Goal: Task Accomplishment & Management: Use online tool/utility

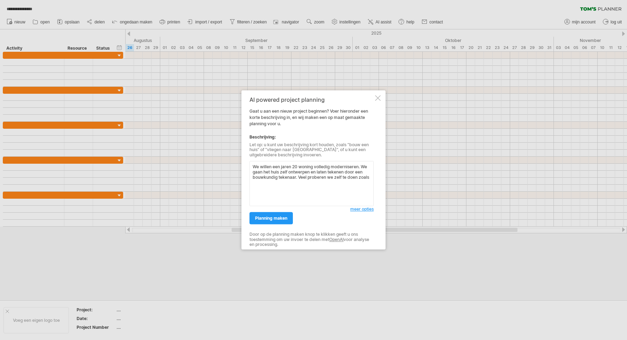
click at [299, 177] on textarea "We willen een jaren 20 woning volledig moderniseren. We gaan het huis zelf ontw…" at bounding box center [312, 183] width 124 height 45
click at [279, 183] on textarea "We willen een jaren 20 woning volledig moderniseren. We gaan het huis zelf ontw…" at bounding box center [312, 183] width 124 height 45
click at [313, 185] on textarea "We willen een jaren 20 woning volledig moderniseren. We gaan het huis zelf ontw…" at bounding box center [312, 183] width 124 height 45
click at [301, 176] on textarea "We willen een jaren 20 woning volledig moderniseren. We gaan het huis zelf ontw…" at bounding box center [312, 183] width 124 height 45
click at [304, 183] on textarea "We willen een jaren 20 woning volledig moderniseren. We gaan het huis zelf ontw…" at bounding box center [312, 183] width 124 height 45
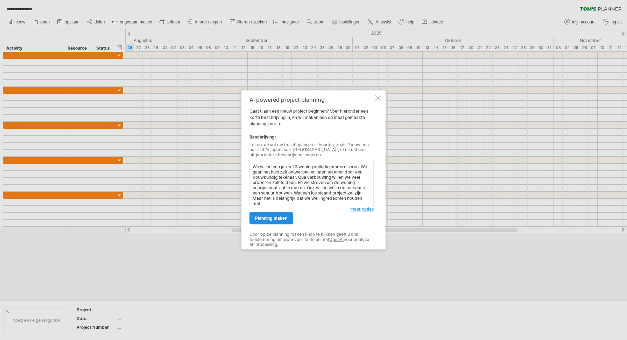
scroll to position [1, 0]
click at [328, 196] on textarea "We willen een jaren 20 woning volledig moderniseren. We gaan het huis zelf ontw…" at bounding box center [312, 183] width 124 height 45
click at [331, 204] on textarea "We willen een jaren 20 woning volledig moderniseren. We gaan het huis zelf ontw…" at bounding box center [312, 183] width 124 height 45
type textarea "We willen een jaren 20 woning volledig moderniseren. We gaan het huis zelf ontw…"
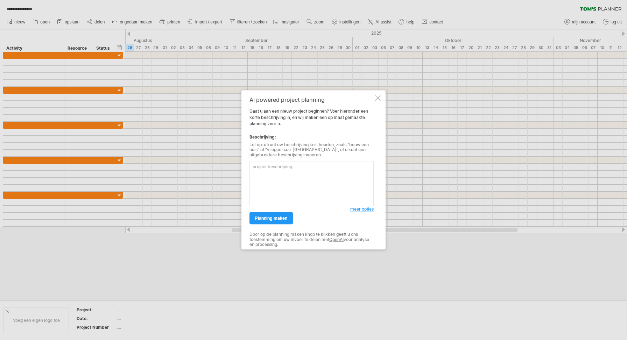
scroll to position [0, 0]
paste textarea "We hebben de ambitie om een jaren ’20-woning volledig te moderniseren. Het ontw…"
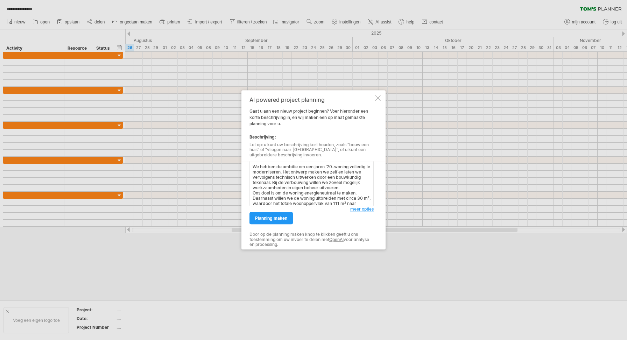
scroll to position [35, 0]
type textarea "We hebben de ambitie om een jaren ’20-woning volledig te moderniseren. Het ontw…"
click at [284, 218] on span "planning maken" at bounding box center [271, 218] width 32 height 5
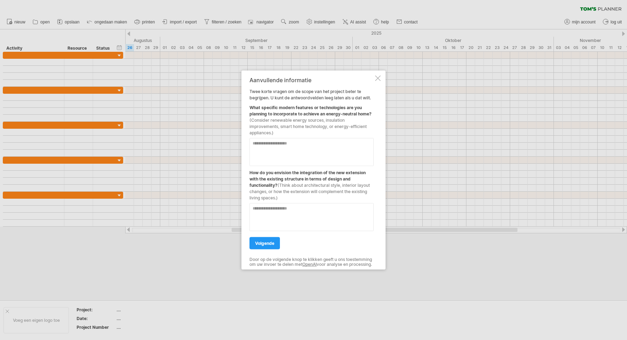
click at [273, 140] on textarea at bounding box center [312, 152] width 124 height 28
type textarea "*"
drag, startPoint x: 373, startPoint y: 112, endPoint x: 259, endPoint y: 113, distance: 113.8
click at [259, 113] on div "What specific modern features or technologies are you planning to incorporate t…" at bounding box center [312, 118] width 124 height 35
drag, startPoint x: 251, startPoint y: 104, endPoint x: 370, endPoint y: 114, distance: 119.7
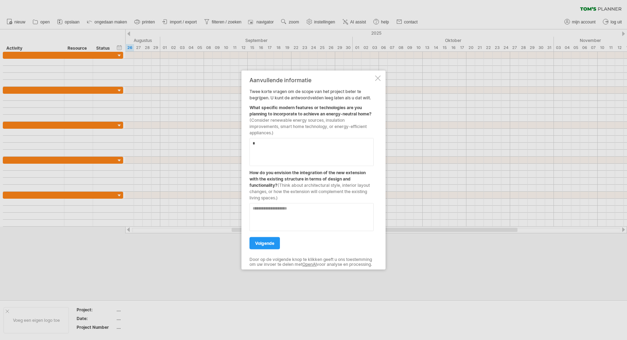
click at [370, 114] on div "What specific modern features or technologies are you planning to incorporate t…" at bounding box center [312, 118] width 124 height 35
click at [374, 111] on div "Aanvullende informatie Twee korte vragen om de scope van het project beter te b…" at bounding box center [314, 170] width 144 height 199
drag, startPoint x: 372, startPoint y: 112, endPoint x: 259, endPoint y: 104, distance: 113.0
click at [259, 104] on div "What specific modern features or technologies are you planning to incorporate t…" at bounding box center [312, 118] width 124 height 35
drag, startPoint x: 252, startPoint y: 90, endPoint x: 274, endPoint y: 98, distance: 23.4
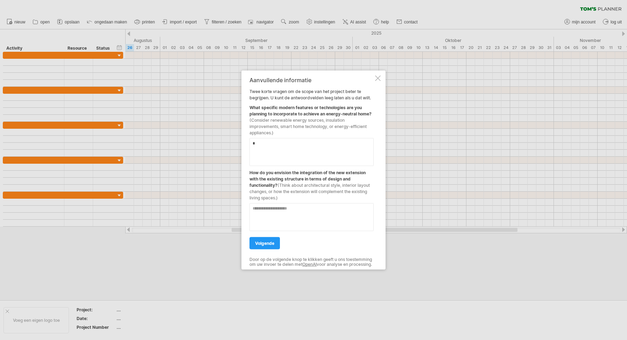
click at [274, 98] on div "Aanvullende informatie Twee korte vragen om de scope van het project beter te b…" at bounding box center [312, 170] width 124 height 187
click at [260, 101] on div "What specific modern features or technologies are you planning to incorporate t…" at bounding box center [312, 118] width 124 height 35
click at [260, 109] on div "What specific modern features or technologies are you planning to incorporate t…" at bounding box center [312, 118] width 124 height 35
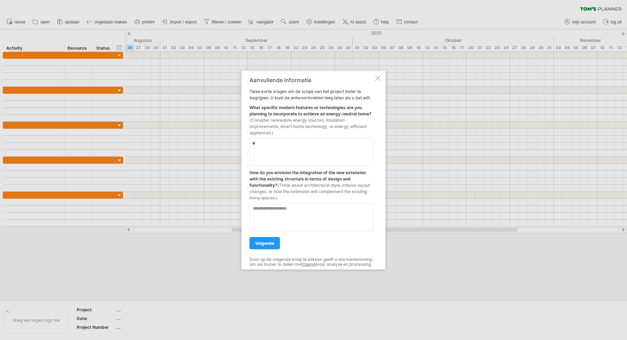
click at [270, 143] on textarea "*" at bounding box center [312, 152] width 124 height 28
click at [482, 0] on div at bounding box center [313, 170] width 627 height 340
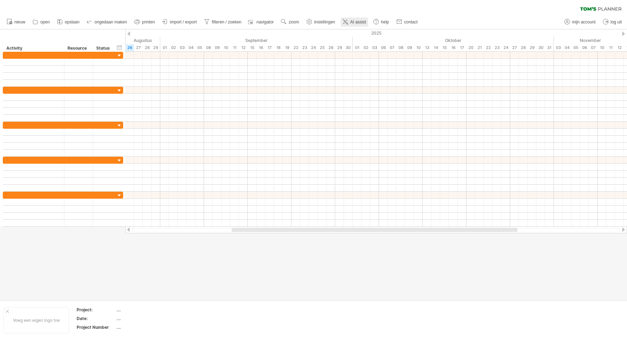
click at [356, 24] on span "AI assist" at bounding box center [358, 22] width 16 height 5
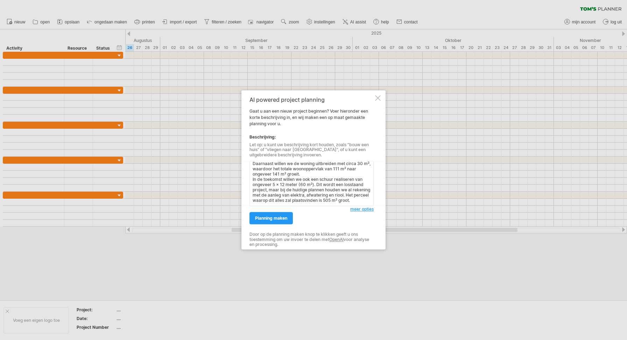
scroll to position [35, 0]
type textarea "We hebben de ambitie om een jaren ’20-woning volledig te moderniseren. Het ontw…"
click at [277, 216] on link "planning maken" at bounding box center [271, 218] width 43 height 12
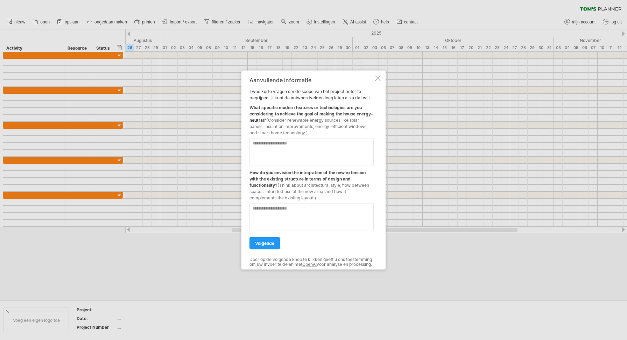
click at [292, 148] on textarea at bounding box center [312, 152] width 124 height 28
click at [327, 142] on textarea "**********" at bounding box center [312, 152] width 124 height 28
click at [321, 145] on textarea "**********" at bounding box center [312, 152] width 124 height 28
type textarea "**********"
click at [304, 216] on textarea at bounding box center [312, 217] width 124 height 28
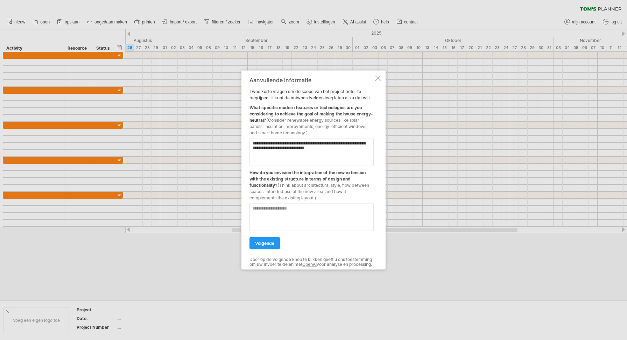
type textarea "*"
type textarea "**********"
click at [268, 243] on span "volgende" at bounding box center [264, 243] width 19 height 5
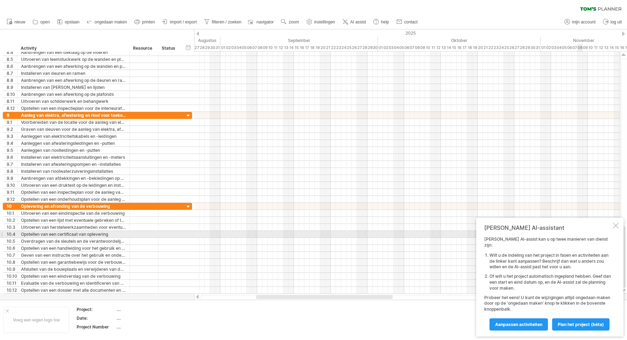
click at [613, 229] on div at bounding box center [616, 226] width 6 height 6
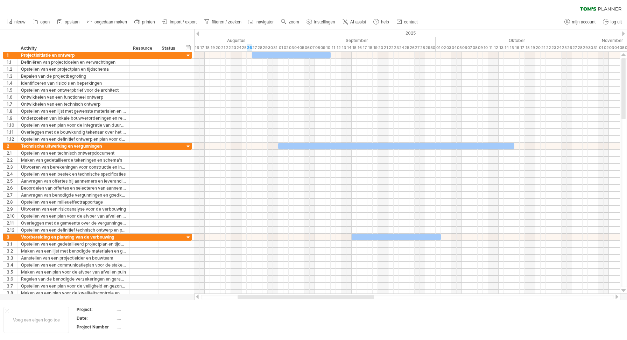
drag, startPoint x: 296, startPoint y: 297, endPoint x: 278, endPoint y: 296, distance: 18.6
click at [278, 296] on div at bounding box center [306, 297] width 137 height 4
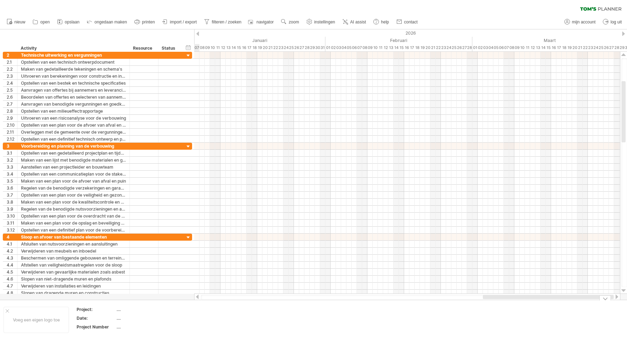
drag, startPoint x: 338, startPoint y: 299, endPoint x: 557, endPoint y: 320, distance: 219.8
click at [567, 316] on div "Probeert verbinding te maken met [DOMAIN_NAME] Opnieuw verbonden 0% wissen filt…" at bounding box center [313, 170] width 627 height 340
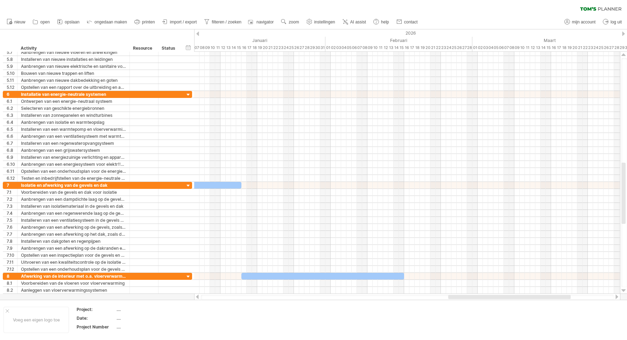
drag, startPoint x: 503, startPoint y: 294, endPoint x: 611, endPoint y: 297, distance: 108.5
click at [611, 297] on div at bounding box center [407, 297] width 426 height 7
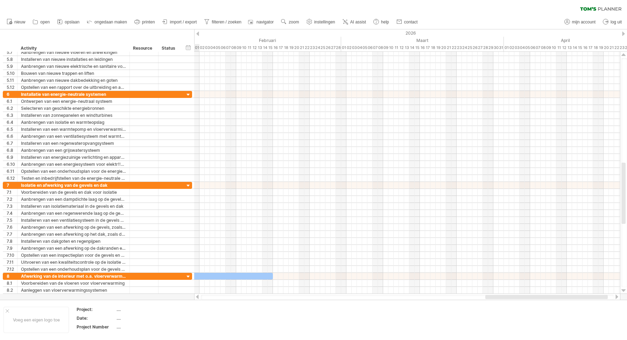
drag, startPoint x: 564, startPoint y: 297, endPoint x: 627, endPoint y: 297, distance: 63.4
click at [627, 297] on div "Probeert verbinding te maken met [DOMAIN_NAME] Opnieuw verbonden 0% wissen filt…" at bounding box center [313, 170] width 627 height 340
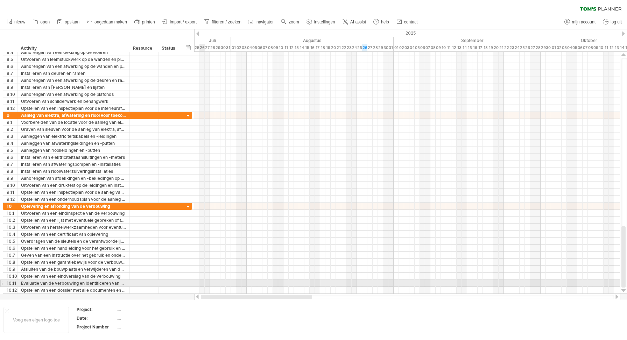
drag, startPoint x: 501, startPoint y: 297, endPoint x: 204, endPoint y: 283, distance: 296.8
click at [204, 283] on div "Probeert verbinding te maken met [DOMAIN_NAME] Opnieuw verbonden 0% wissen filt…" at bounding box center [313, 170] width 627 height 340
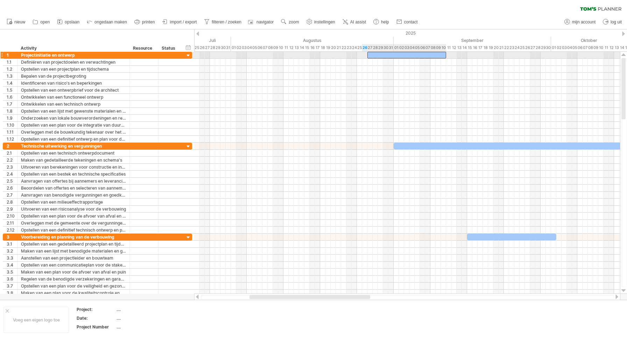
click at [385, 57] on div at bounding box center [407, 55] width 79 height 7
click at [375, 52] on div at bounding box center [407, 55] width 79 height 7
click at [374, 54] on div at bounding box center [407, 55] width 79 height 7
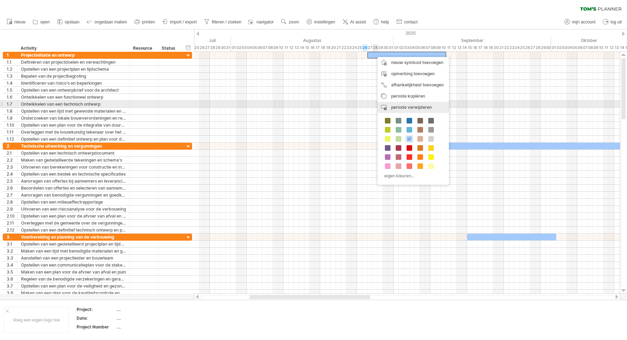
click at [396, 107] on span "periode verwijderen" at bounding box center [411, 107] width 41 height 5
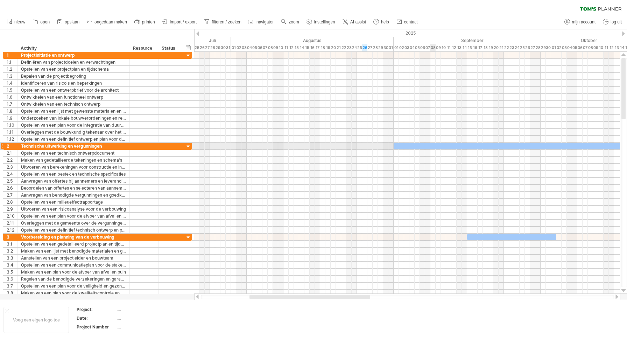
click at [433, 148] on div at bounding box center [512, 146] width 236 height 7
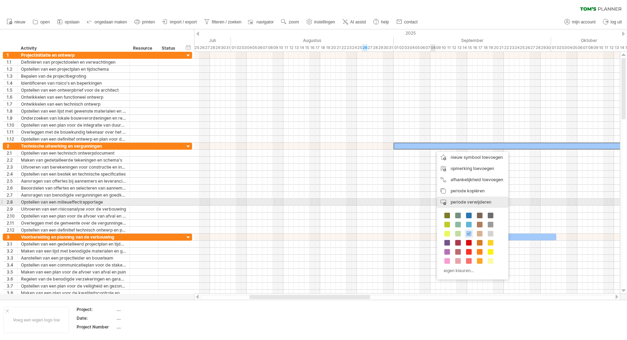
click at [460, 204] on span "periode verwijderen" at bounding box center [471, 202] width 41 height 5
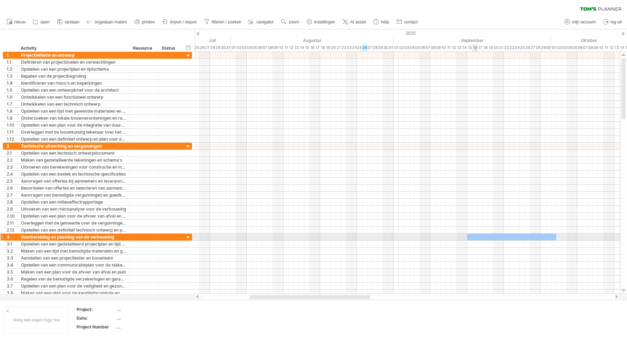
click at [475, 237] on div at bounding box center [511, 237] width 89 height 7
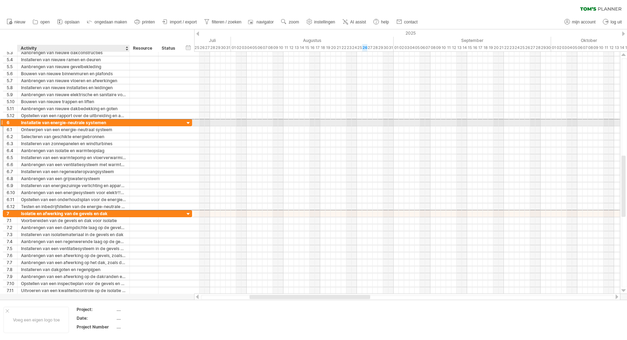
click at [52, 124] on div "Installatie van energie-neutrale systemen" at bounding box center [73, 122] width 105 height 7
click at [8, 124] on div "6" at bounding box center [12, 122] width 11 height 7
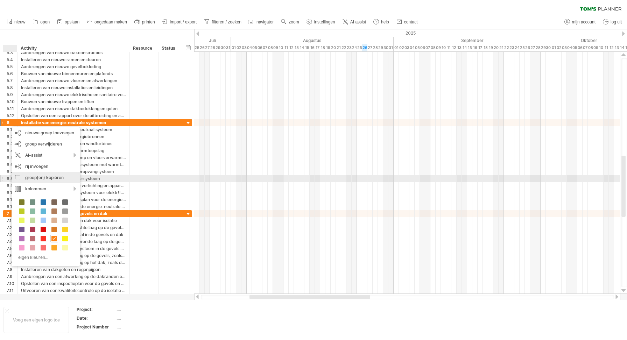
click at [58, 179] on div "groep(en) kopiëren" at bounding box center [46, 177] width 68 height 11
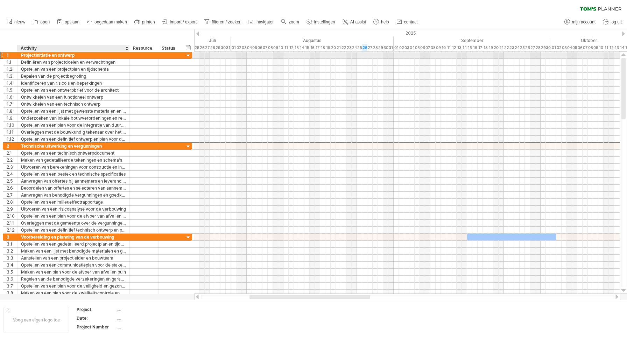
click at [60, 57] on div "Projectinitiatie en ontwerp" at bounding box center [73, 55] width 105 height 7
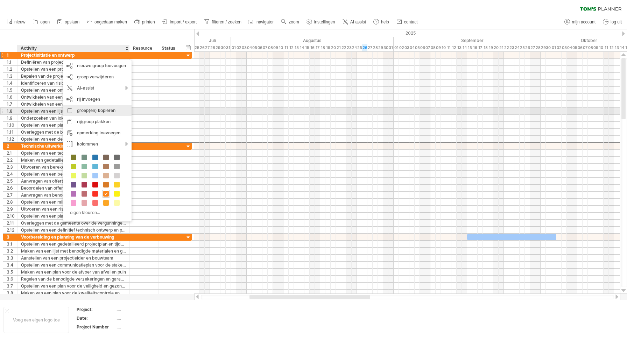
click at [92, 112] on div "groep(en) kopiëren" at bounding box center [97, 110] width 68 height 11
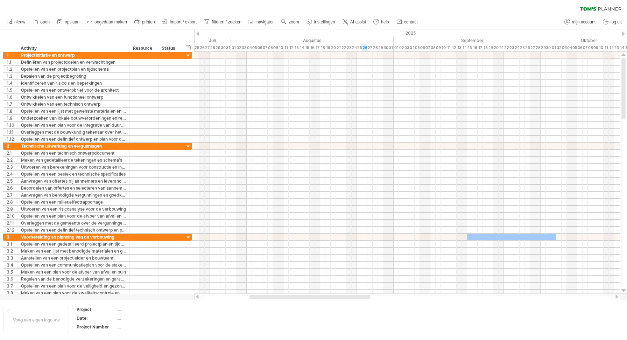
click at [262, 0] on div "wissen filter toepassen filter" at bounding box center [313, 7] width 627 height 15
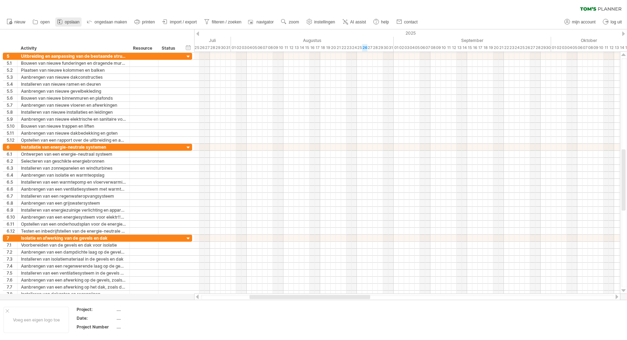
click at [65, 21] on span "opslaan" at bounding box center [72, 22] width 15 height 5
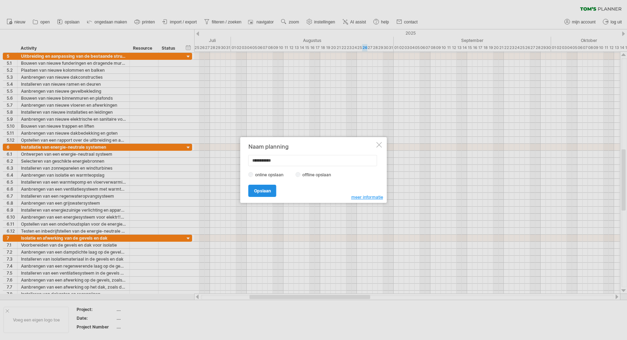
click at [266, 190] on span "Opslaan" at bounding box center [262, 190] width 17 height 5
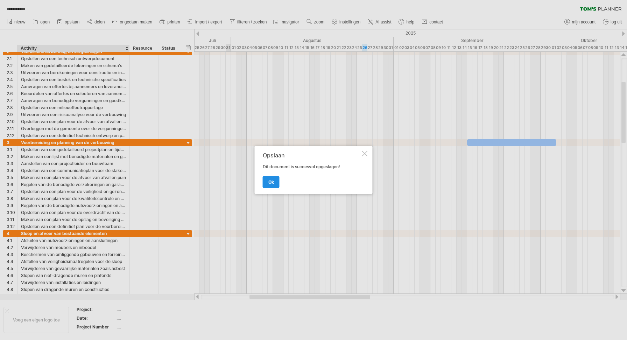
click at [272, 184] on span "ok" at bounding box center [271, 182] width 6 height 5
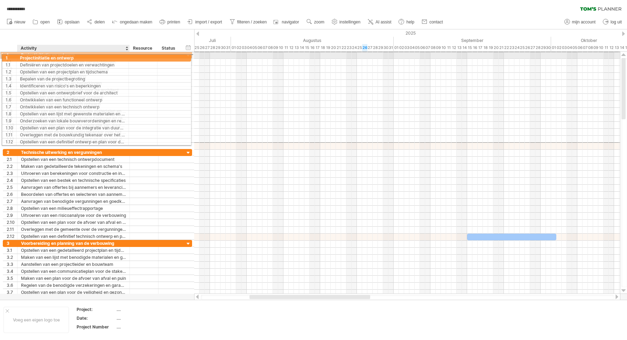
drag, startPoint x: 89, startPoint y: 56, endPoint x: 93, endPoint y: 56, distance: 3.9
click at [93, 56] on div "Projectinitiatie en ontwerp" at bounding box center [73, 55] width 105 height 7
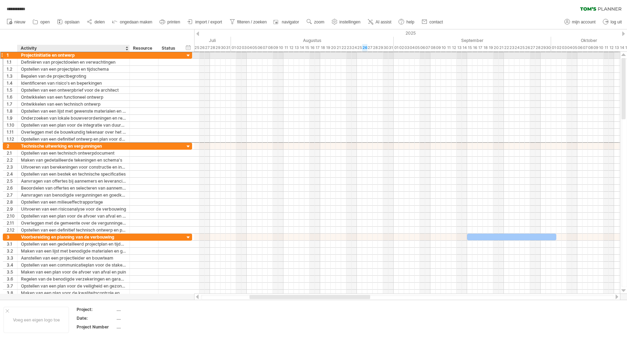
click at [65, 57] on div "Projectinitiatie en ontwerp" at bounding box center [73, 55] width 105 height 7
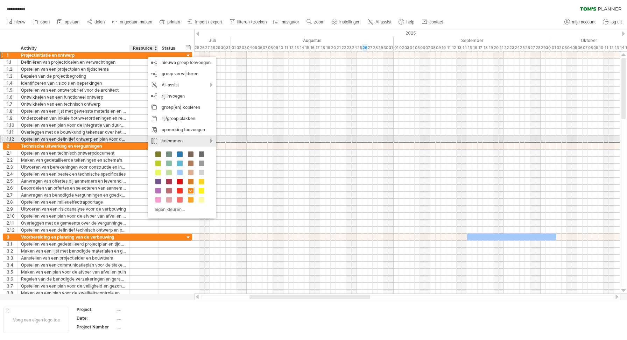
click at [173, 138] on div "kolommen" at bounding box center [182, 140] width 68 height 11
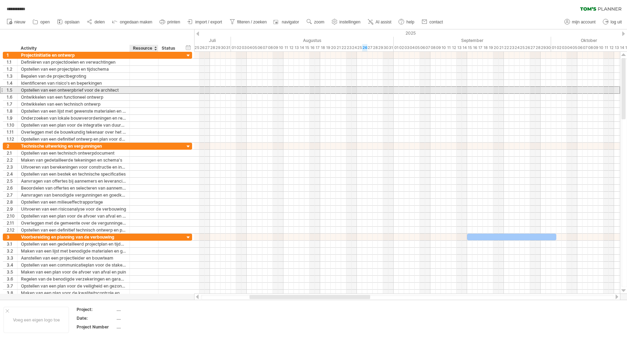
click at [57, 89] on div "Opstellen van een ontwerpbrief voor de architect" at bounding box center [73, 90] width 105 height 7
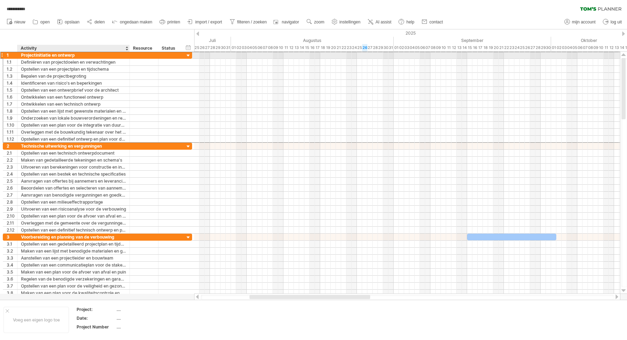
click at [106, 55] on div "Projectinitiatie en ontwerp" at bounding box center [73, 55] width 105 height 7
click at [106, 55] on input "**********" at bounding box center [73, 55] width 105 height 7
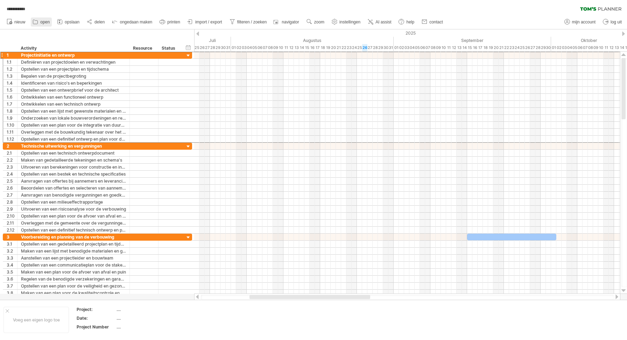
click at [48, 22] on span "open" at bounding box center [44, 22] width 9 height 5
type input "**********"
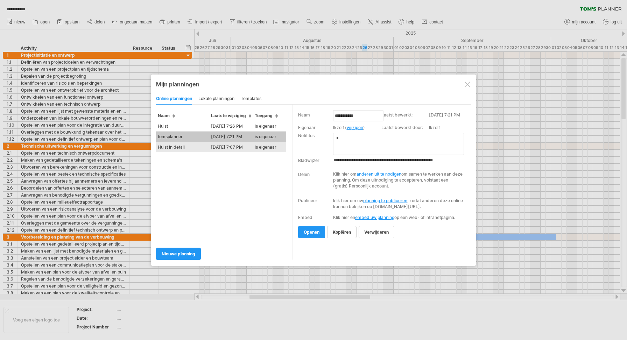
click at [264, 151] on td "is eigenaar" at bounding box center [269, 147] width 33 height 11
type input "**********"
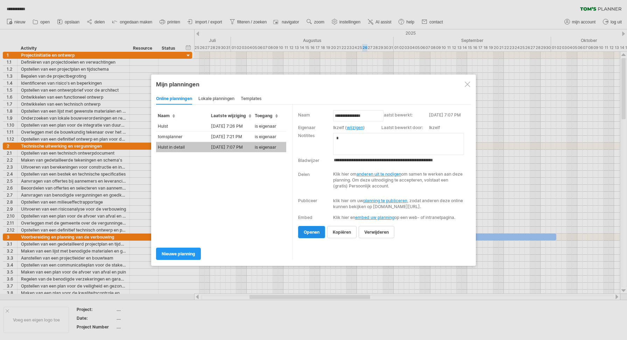
click at [313, 235] on span "openen" at bounding box center [312, 232] width 16 height 5
